Goal: Feedback & Contribution: Leave review/rating

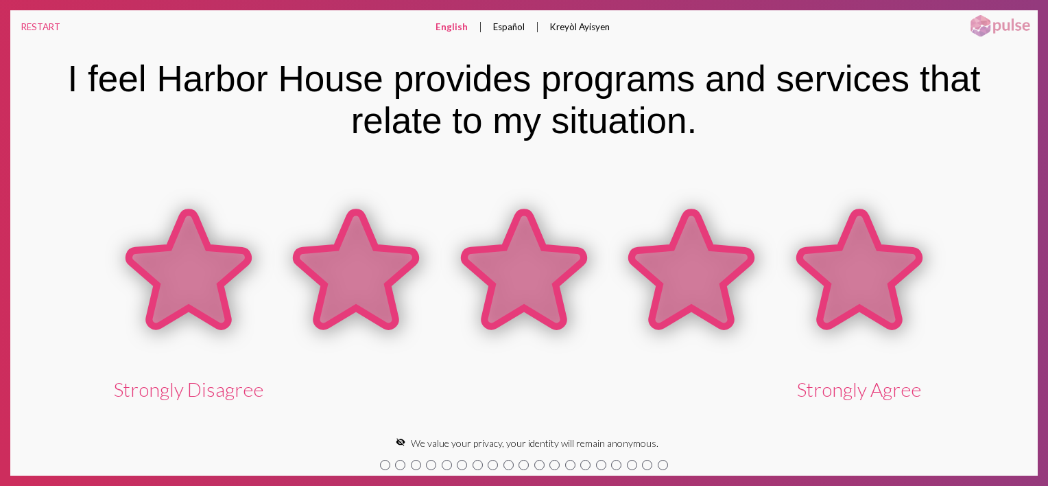
click at [838, 292] on icon at bounding box center [859, 269] width 119 height 115
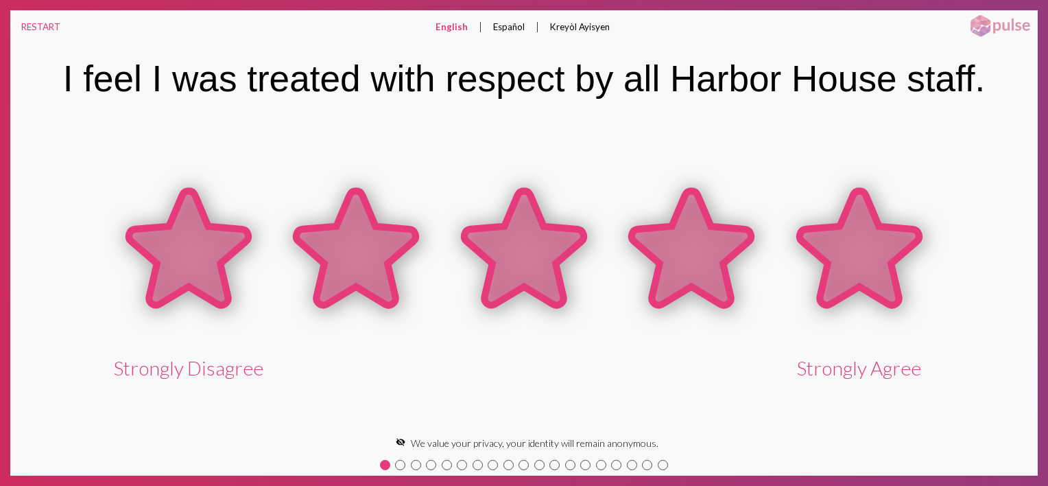
click at [846, 235] on icon at bounding box center [859, 248] width 119 height 115
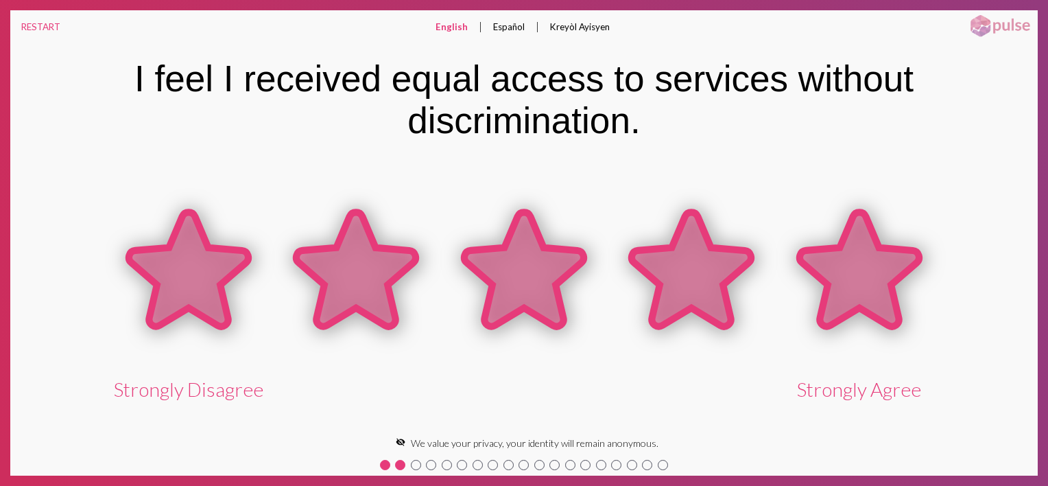
click at [895, 299] on icon at bounding box center [859, 269] width 119 height 115
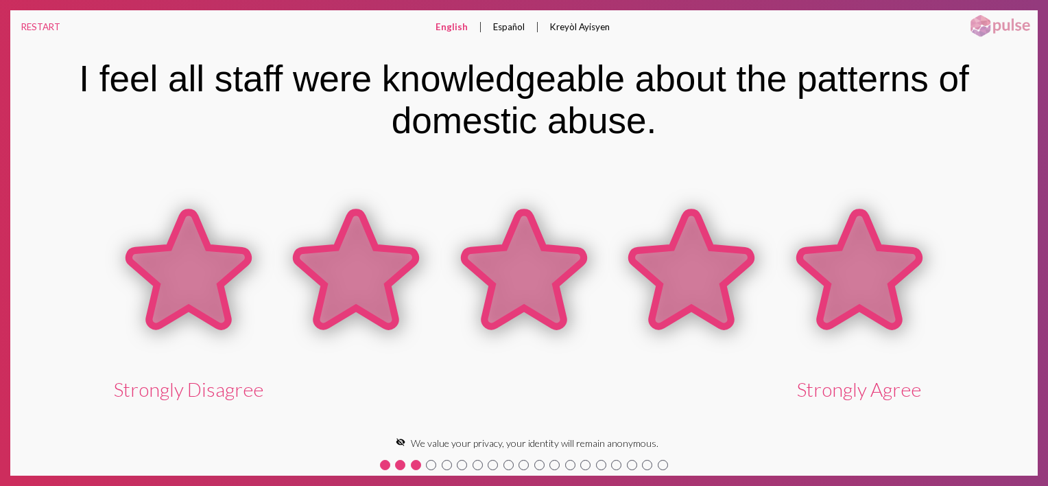
click at [864, 283] on icon at bounding box center [859, 269] width 119 height 115
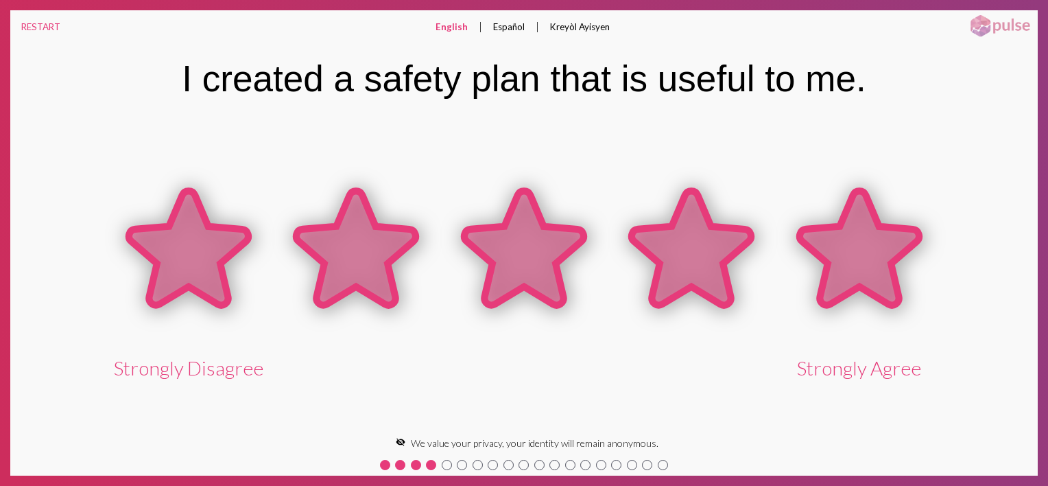
click at [869, 281] on icon at bounding box center [859, 248] width 119 height 115
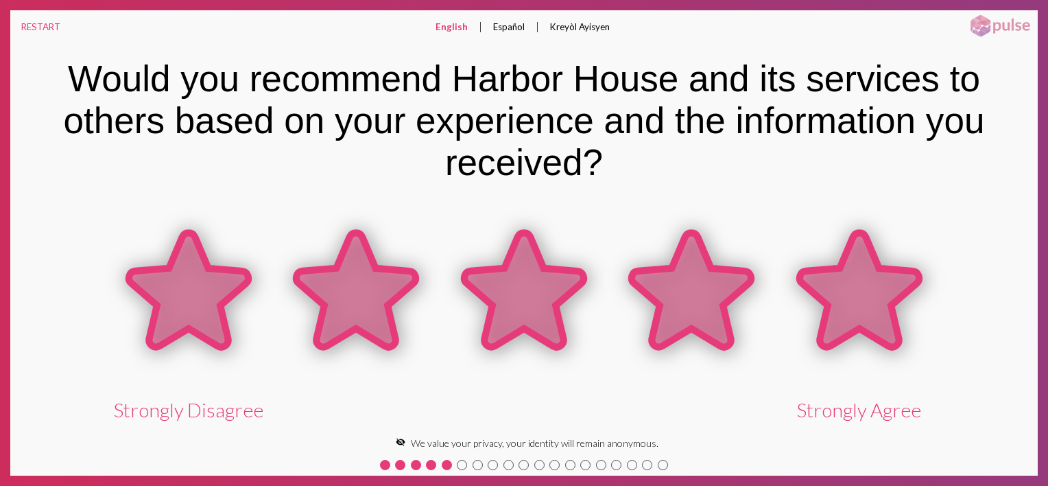
click at [876, 303] on icon at bounding box center [859, 290] width 119 height 115
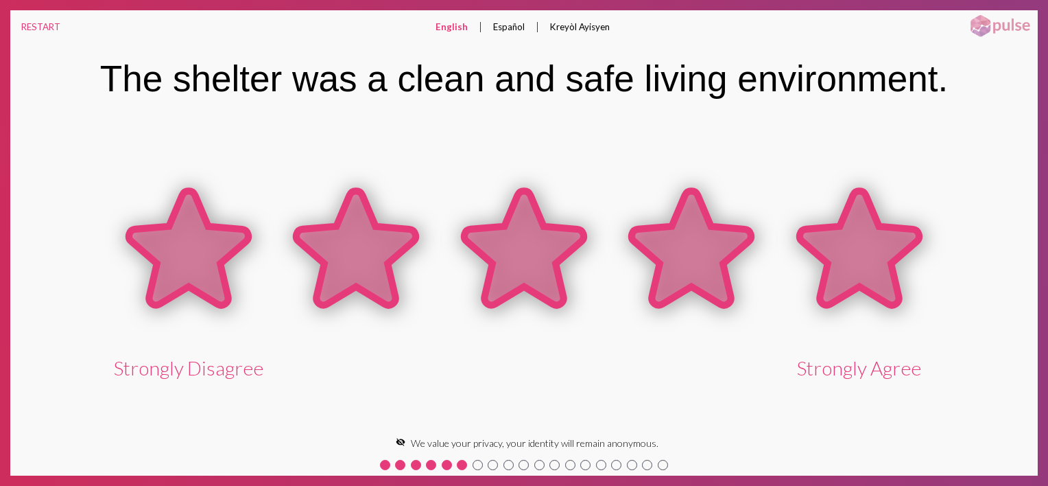
click at [858, 274] on icon at bounding box center [859, 248] width 119 height 115
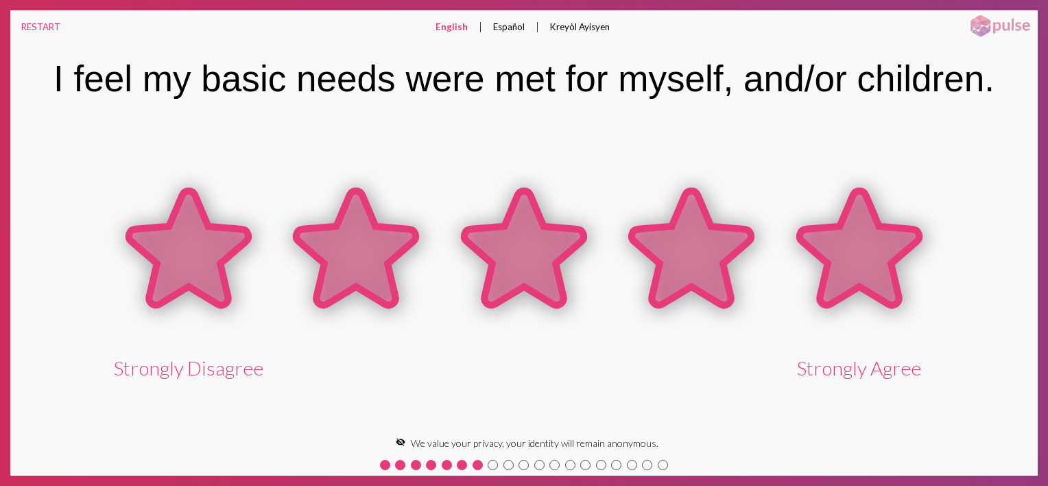
click at [866, 273] on icon at bounding box center [859, 248] width 119 height 115
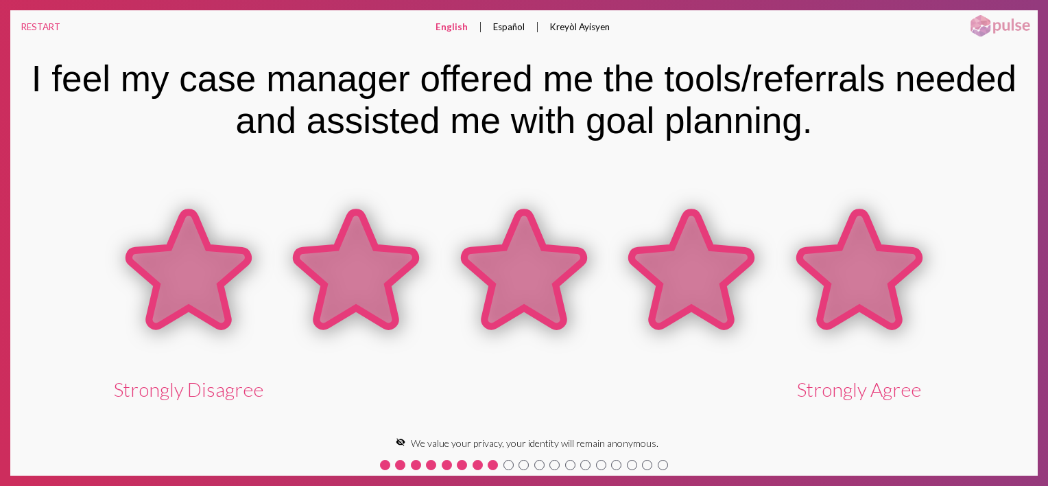
click at [868, 273] on icon at bounding box center [859, 269] width 119 height 115
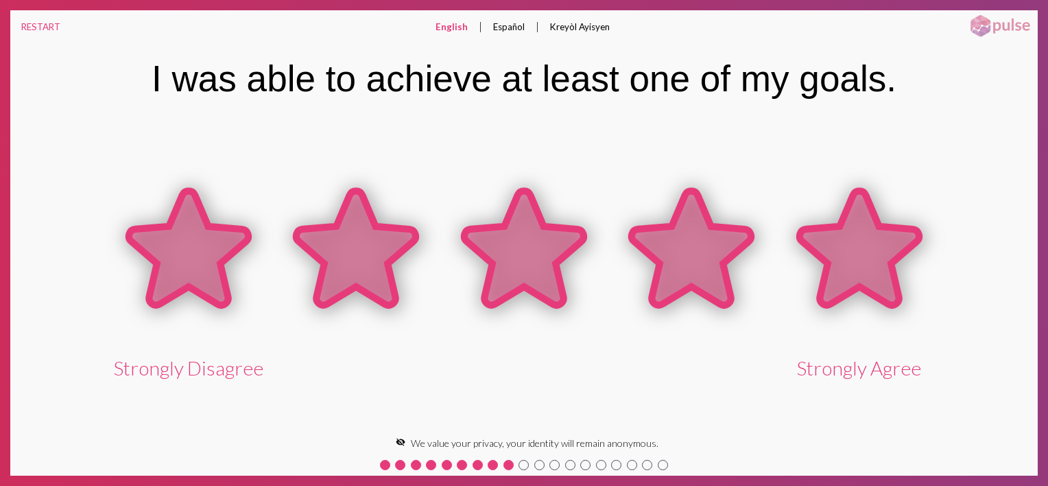
click at [871, 271] on icon at bounding box center [859, 248] width 119 height 115
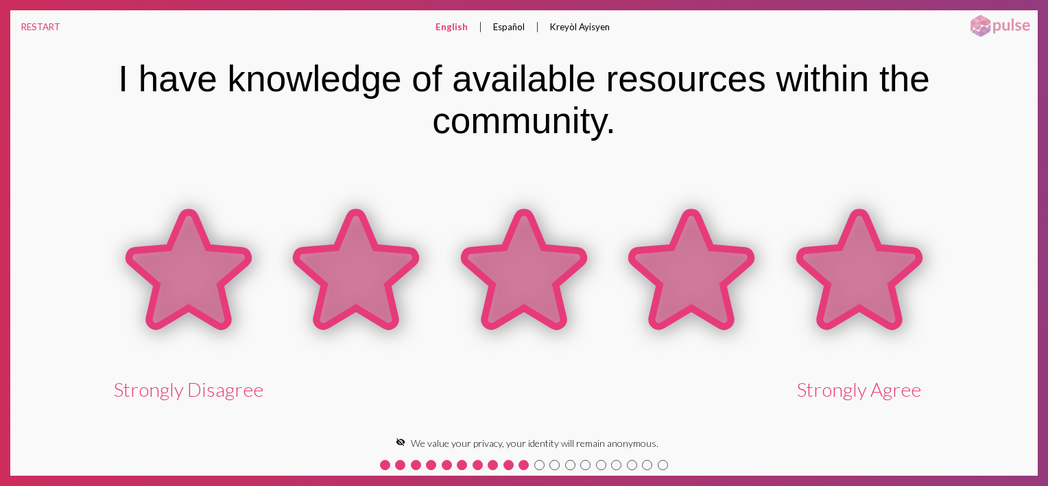
click at [870, 269] on icon at bounding box center [859, 269] width 119 height 115
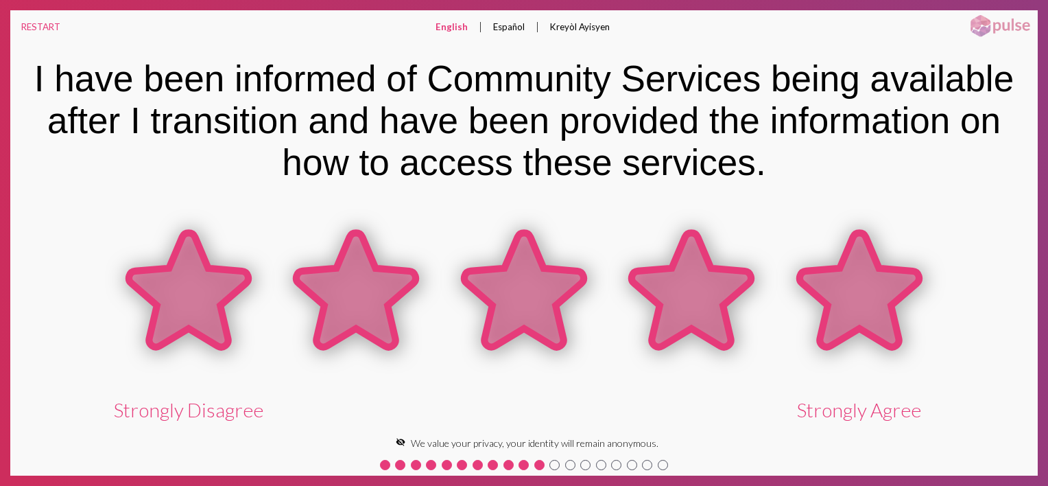
click at [875, 285] on icon at bounding box center [859, 290] width 119 height 115
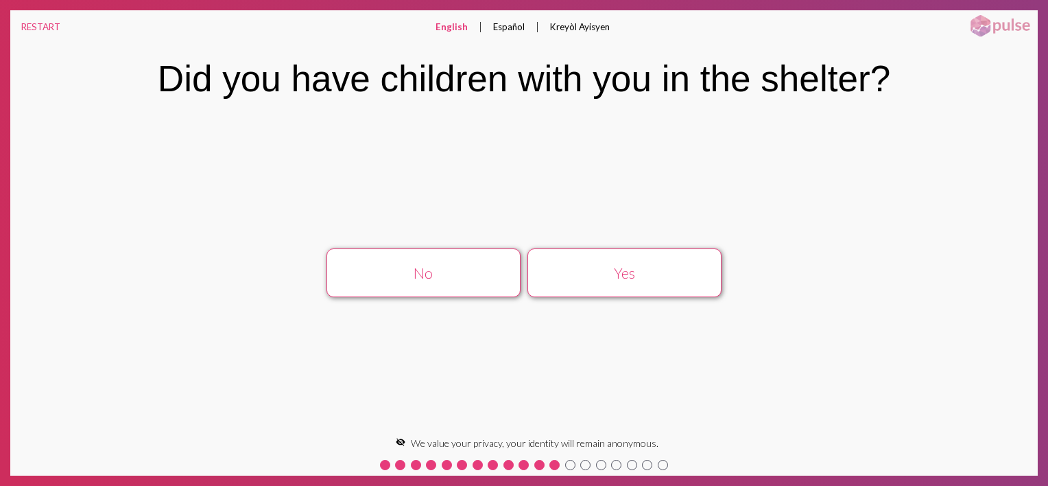
click at [591, 272] on div "Yes" at bounding box center [625, 273] width 174 height 18
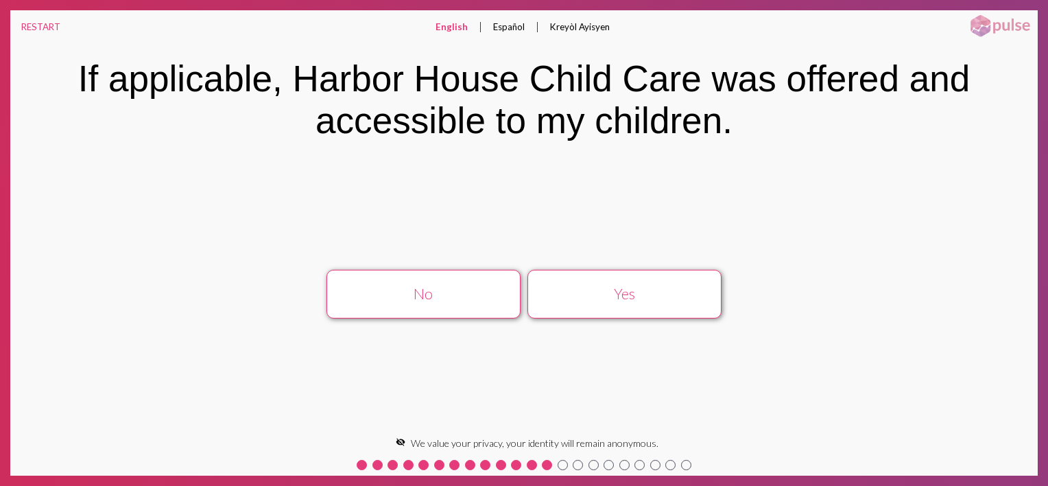
click at [701, 284] on button "Yes" at bounding box center [625, 294] width 194 height 49
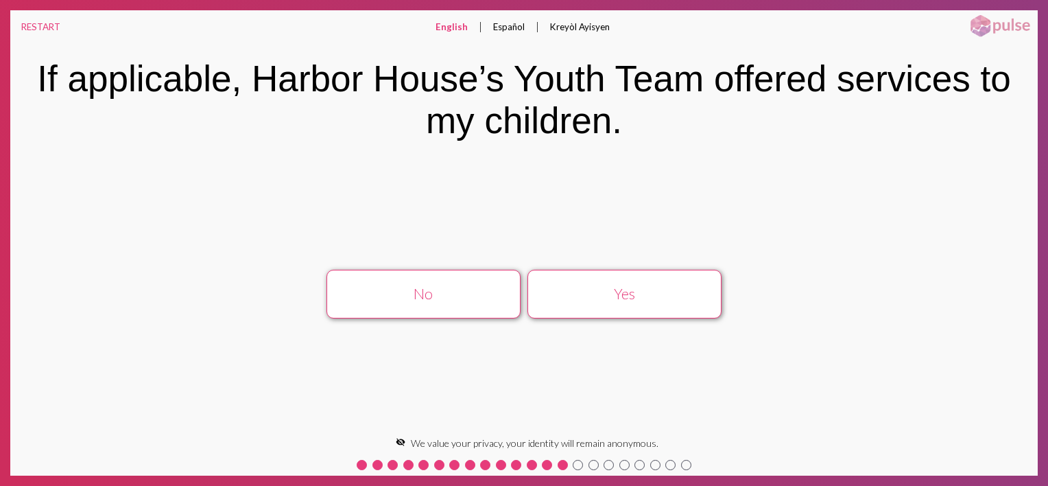
click at [645, 287] on div "Yes" at bounding box center [625, 294] width 174 height 18
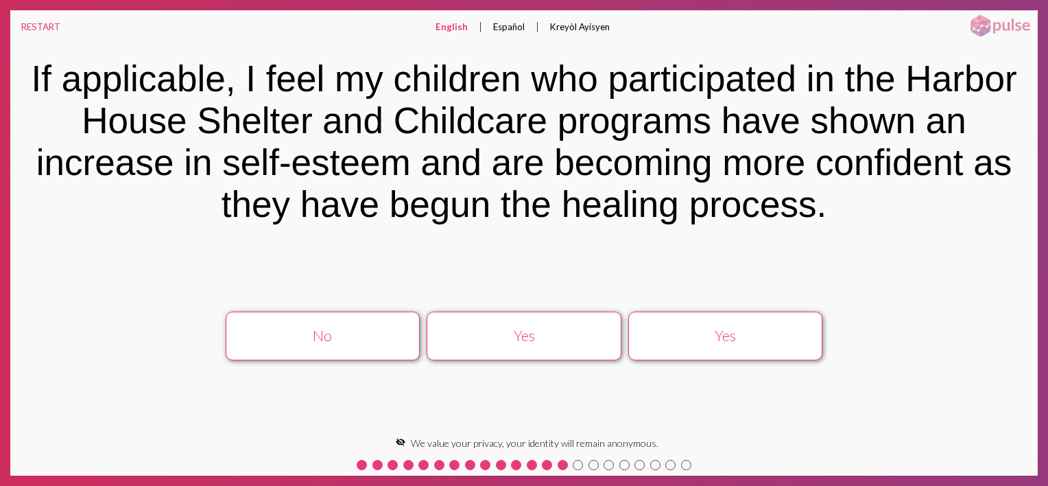
click at [750, 338] on div "Yes" at bounding box center [726, 336] width 174 height 18
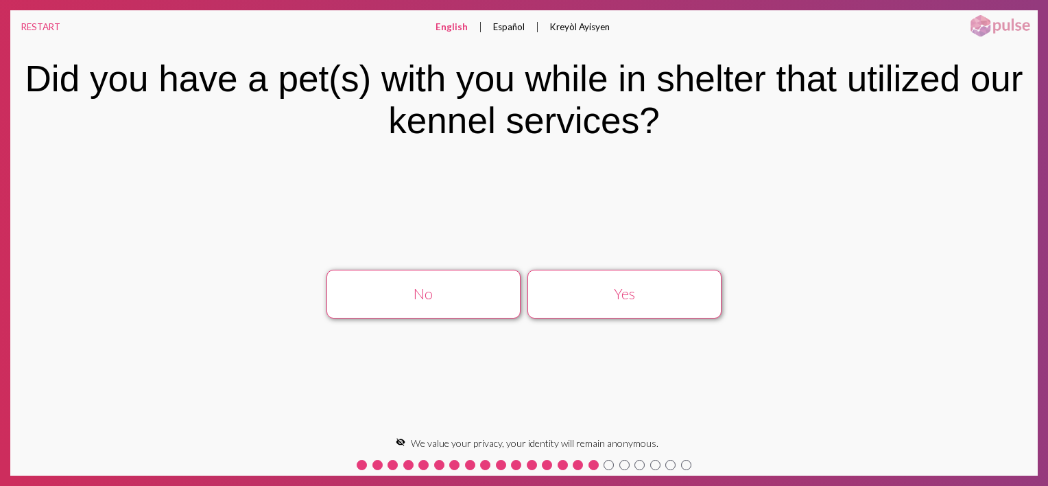
click at [613, 292] on div "Yes" at bounding box center [625, 294] width 174 height 18
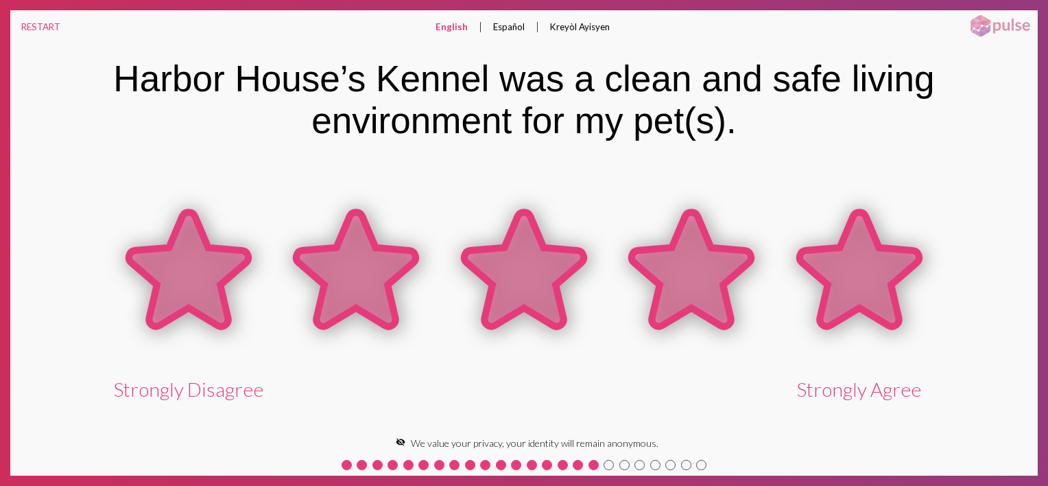
click at [882, 251] on icon at bounding box center [859, 269] width 119 height 115
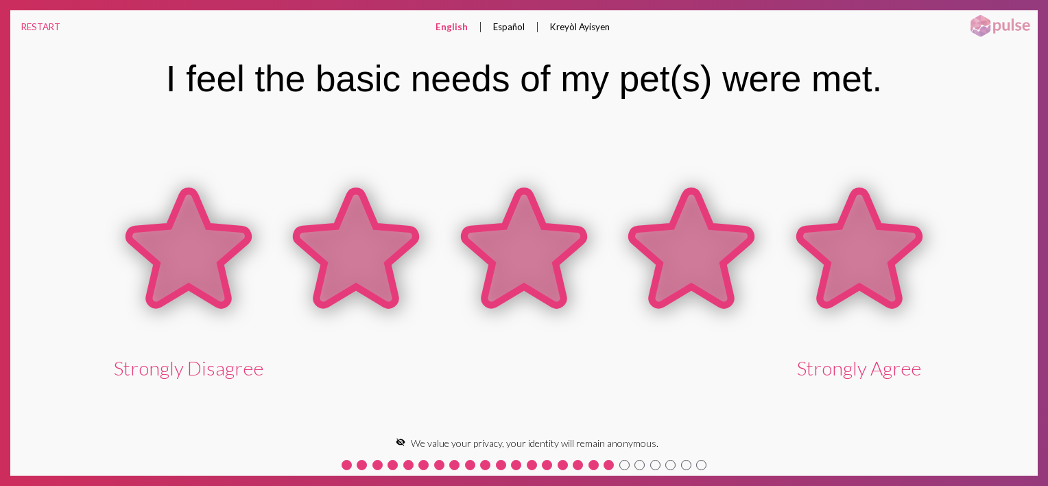
click at [890, 259] on icon at bounding box center [859, 248] width 119 height 115
